Goal: Check status

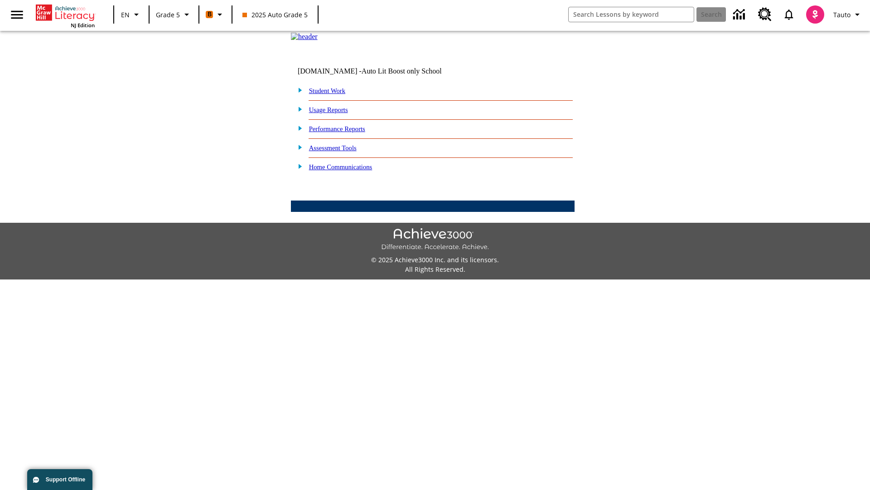
click at [333, 94] on link "Student Work" at bounding box center [327, 90] width 36 height 7
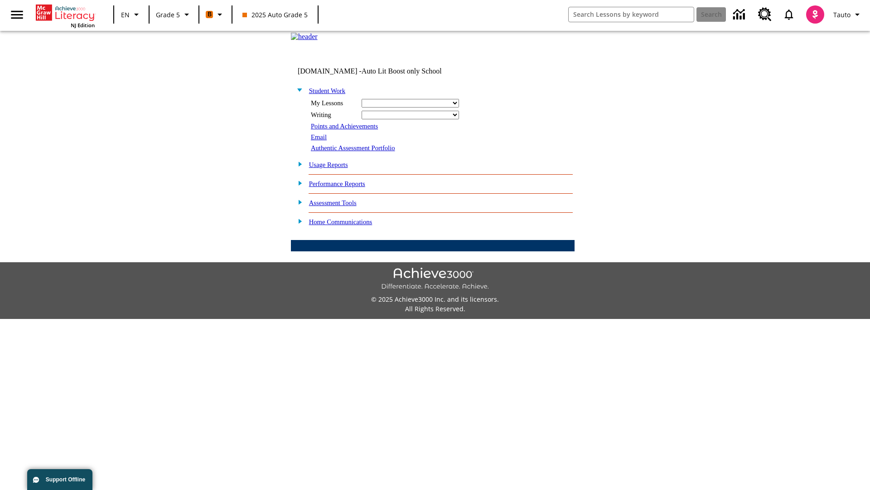
select select "/options/reports/?report_id=12&atype=21&section=2"
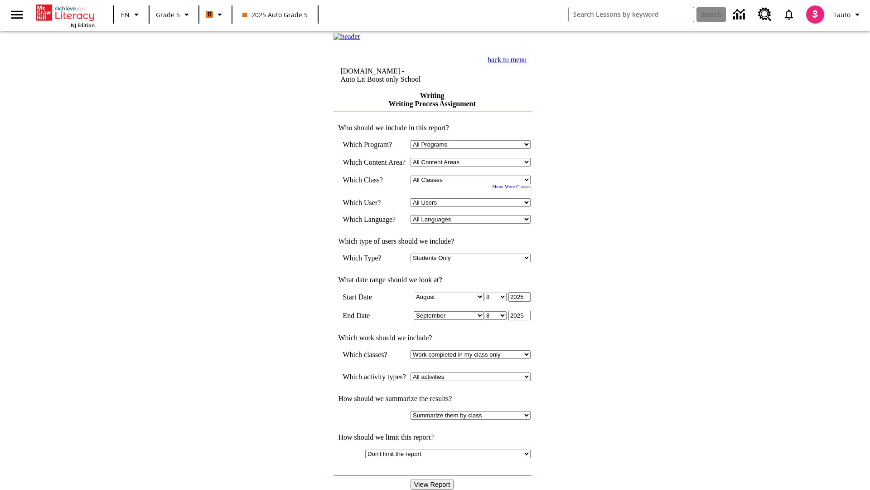
select select "11133131"
